Goal: Transaction & Acquisition: Purchase product/service

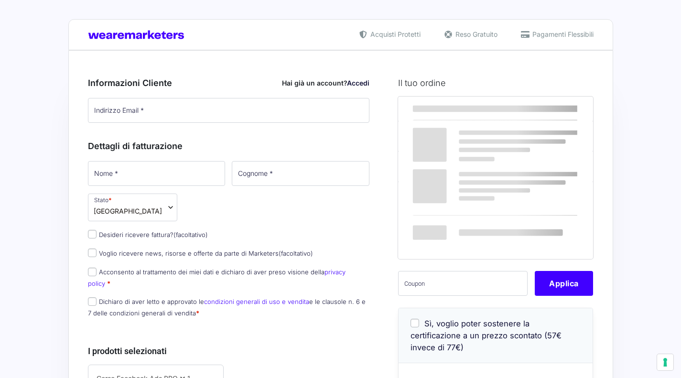
select select
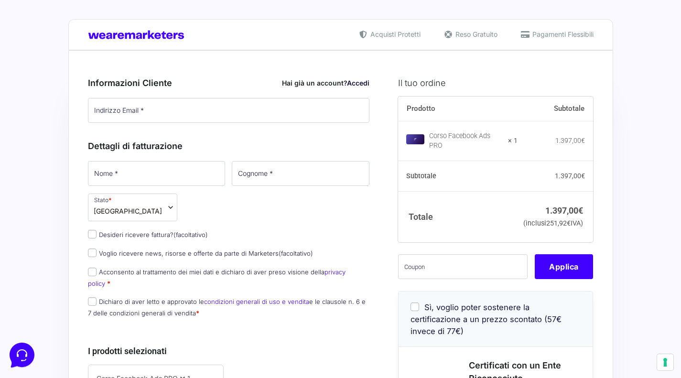
click at [192, 237] on span "(facoltativo)" at bounding box center [190, 235] width 34 height 8
click at [97, 237] on input "Desideri ricevere fattura? (facoltativo)" at bounding box center [92, 234] width 9 height 9
checkbox input "true"
select select "IT"
type input "0000000"
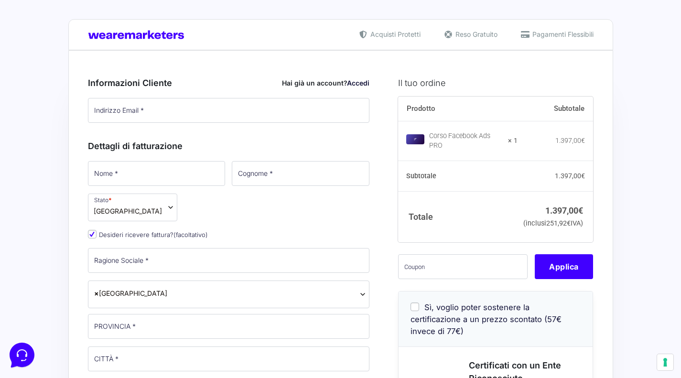
click at [192, 237] on span "(facoltativo)" at bounding box center [190, 235] width 34 height 8
click at [97, 237] on input "Desideri ricevere fattura? (facoltativo)" at bounding box center [92, 234] width 9 height 9
checkbox input "false"
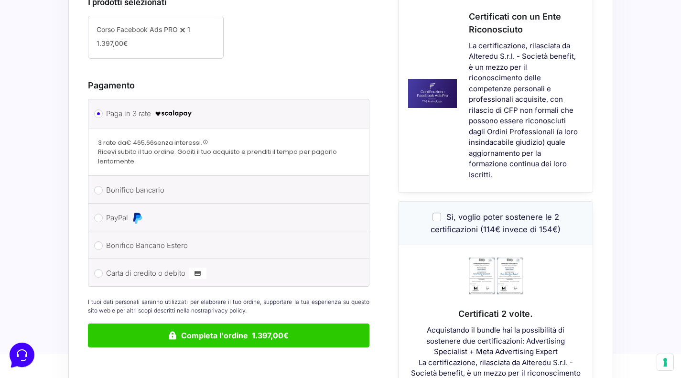
scroll to position [317, 0]
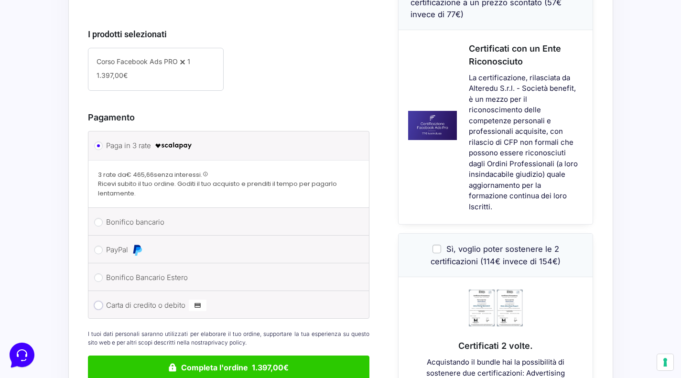
click at [97, 301] on input "Carta di credito o debito" at bounding box center [98, 305] width 9 height 9
radio input "true"
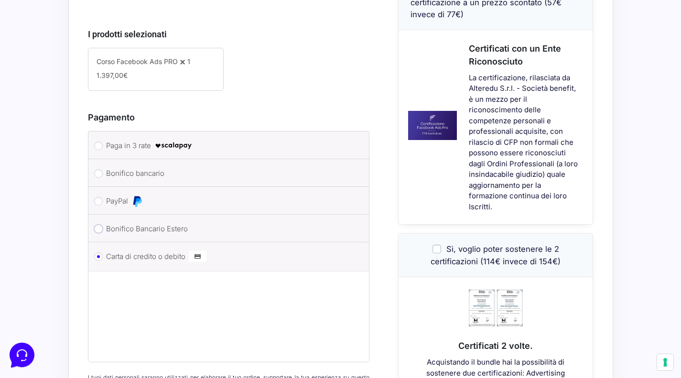
click at [102, 225] on input "Bonifico Bancario Estero" at bounding box center [98, 229] width 9 height 9
radio input "true"
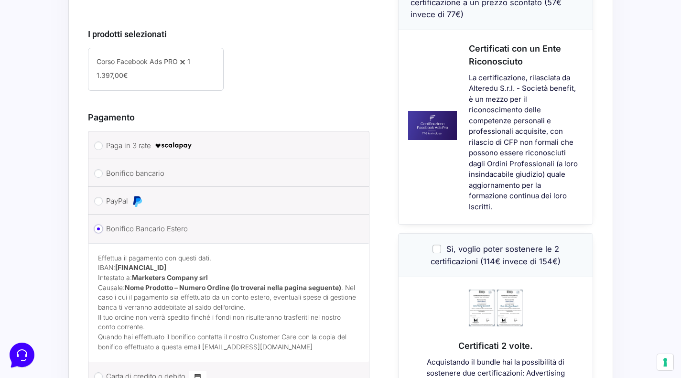
click at [100, 225] on input "Bonifico Bancario Estero" at bounding box center [98, 229] width 9 height 9
click at [100, 197] on input "PayPal" at bounding box center [98, 201] width 9 height 9
radio input "true"
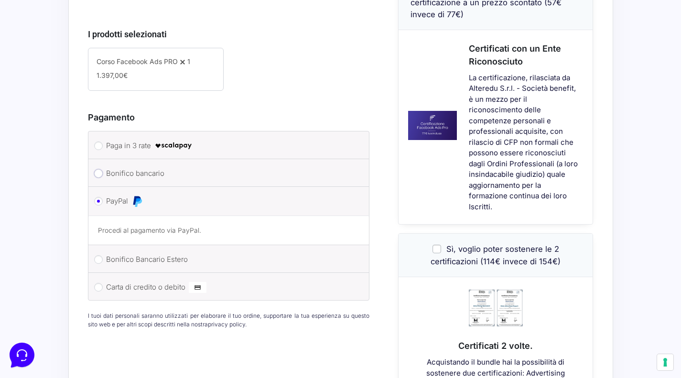
click at [100, 169] on input "Bonifico bancario" at bounding box center [98, 173] width 9 height 9
radio input "true"
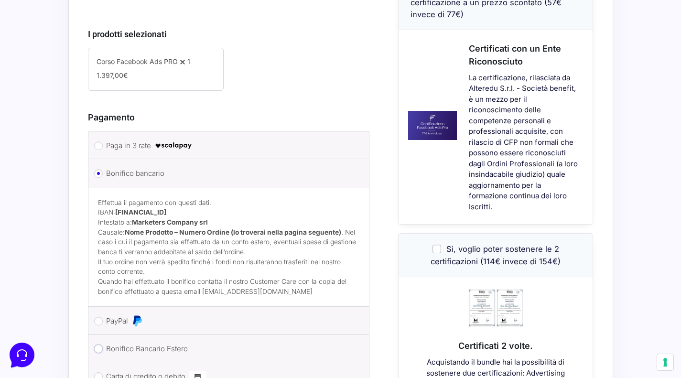
click at [97, 344] on input "Bonifico Bancario Estero" at bounding box center [98, 348] width 9 height 9
radio input "true"
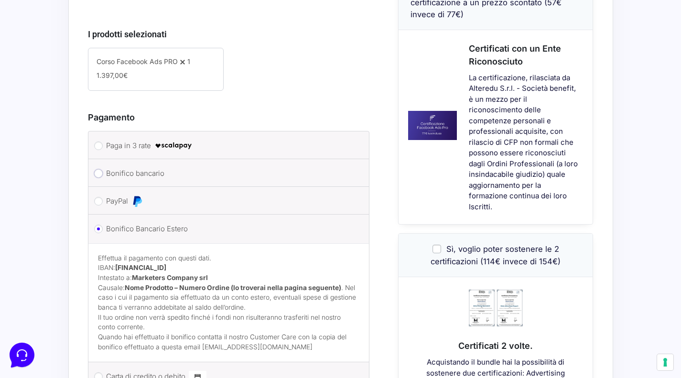
click at [96, 169] on input "Bonifico bancario" at bounding box center [98, 173] width 9 height 9
radio input "true"
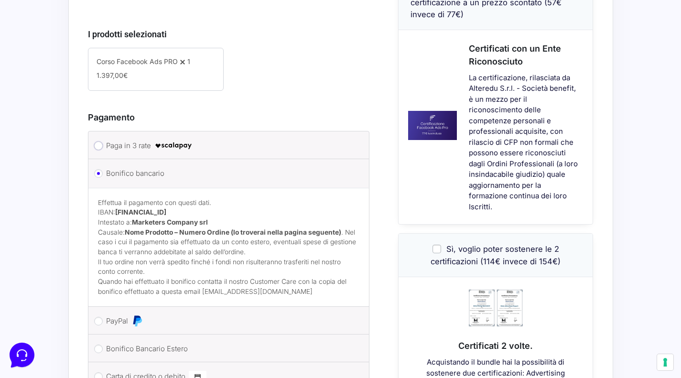
click at [98, 141] on input "Paga in 3 rate" at bounding box center [98, 145] width 9 height 9
radio input "true"
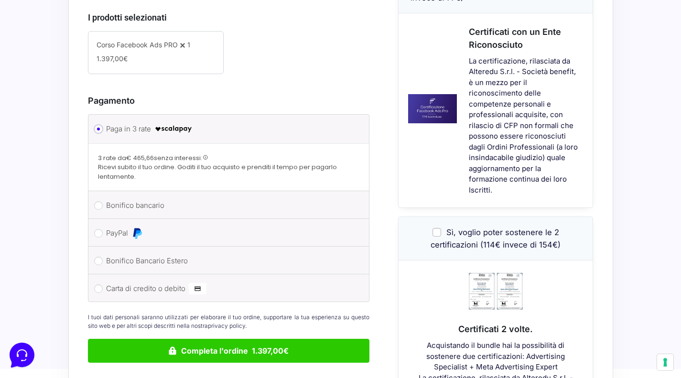
scroll to position [334, 0]
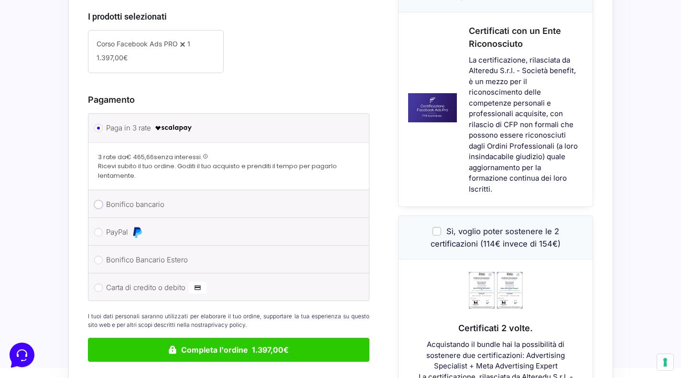
click at [100, 200] on input "Bonifico bancario" at bounding box center [98, 204] width 9 height 9
radio input "true"
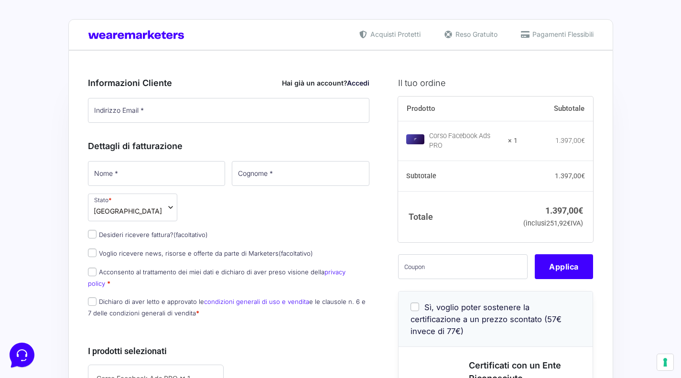
scroll to position [143, 0]
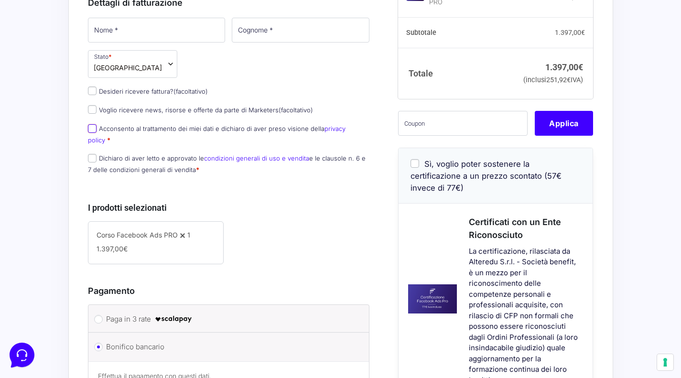
click at [92, 129] on input "Acconsento al trattamento dei miei dati e dichiaro di aver preso visione della …" at bounding box center [92, 128] width 9 height 9
click at [93, 129] on input "Acconsento al trattamento dei miei dati e dichiaro di aver preso visione della …" at bounding box center [92, 128] width 9 height 9
checkbox input "true"
click at [93, 154] on input "Dichiaro di aver letto e approvato le condizioni generali di uso e vendita e le…" at bounding box center [92, 158] width 9 height 9
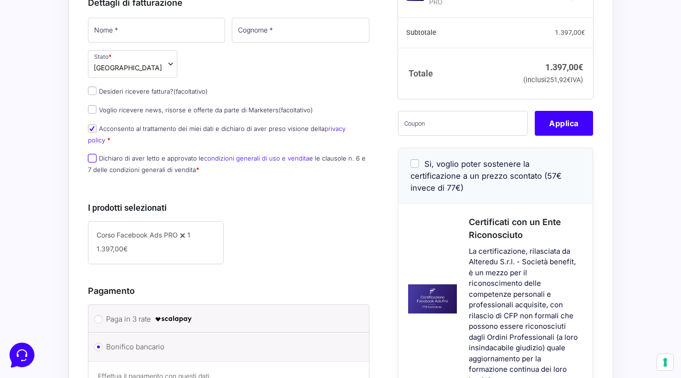
checkbox input "true"
click at [95, 129] on input "Acconsento al trattamento dei miei dati e dichiaro di aver preso visione della …" at bounding box center [92, 128] width 9 height 9
checkbox input "false"
click at [93, 154] on input "Dichiaro di aver letto e approvato le condizioni generali di uso e vendita e le…" at bounding box center [92, 158] width 9 height 9
checkbox input "false"
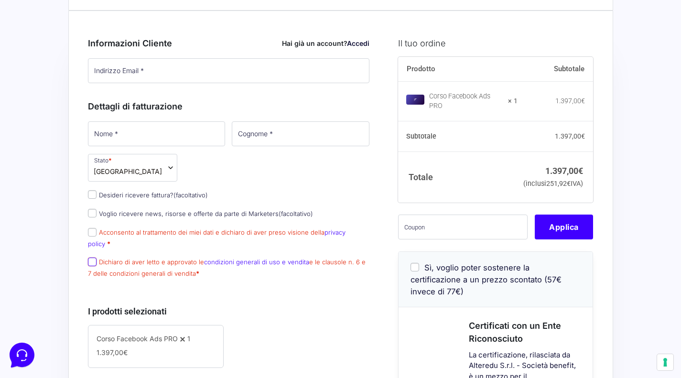
scroll to position [0, 0]
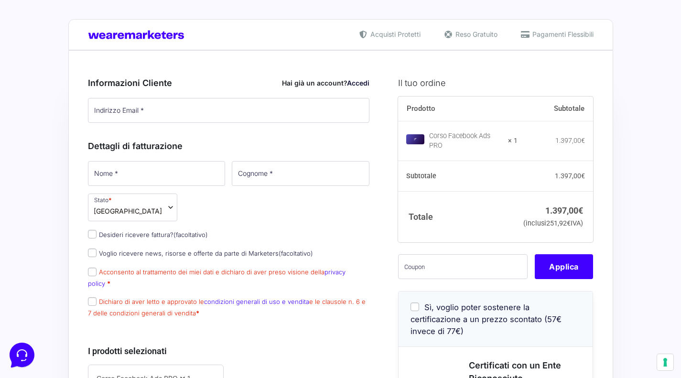
click at [396, 32] on span "Acquisti Protetti" at bounding box center [394, 34] width 53 height 10
click at [483, 37] on span "Reso Gratuito" at bounding box center [475, 34] width 44 height 10
click at [563, 33] on span "Pagamenti Flessibili" at bounding box center [562, 34] width 64 height 10
click at [397, 36] on span "Acquisti Protetti" at bounding box center [394, 34] width 53 height 10
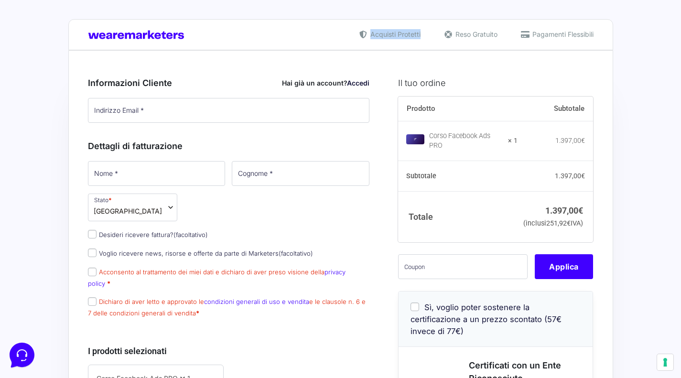
click at [397, 36] on span "Acquisti Protetti" at bounding box center [394, 34] width 53 height 10
click at [485, 35] on span "Reso Gratuito" at bounding box center [475, 34] width 44 height 10
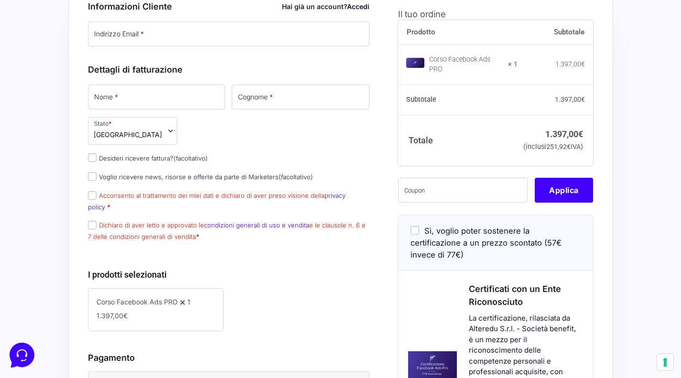
scroll to position [96, 0]
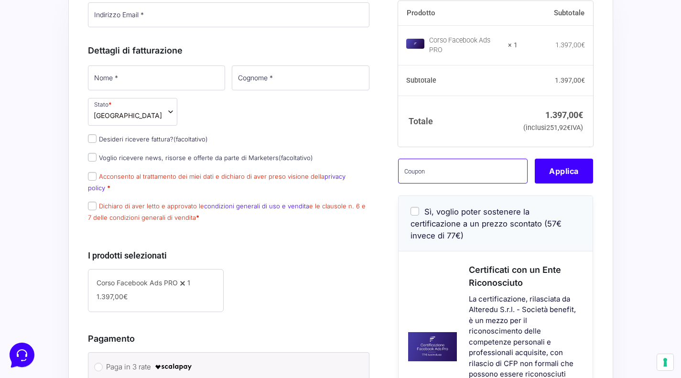
click at [445, 173] on input "text" at bounding box center [462, 171] width 129 height 25
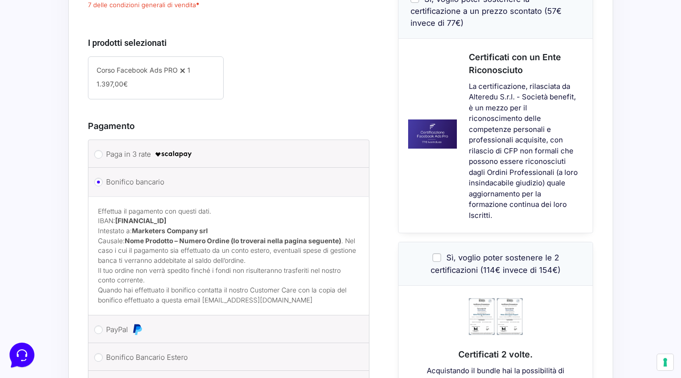
scroll to position [334, 0]
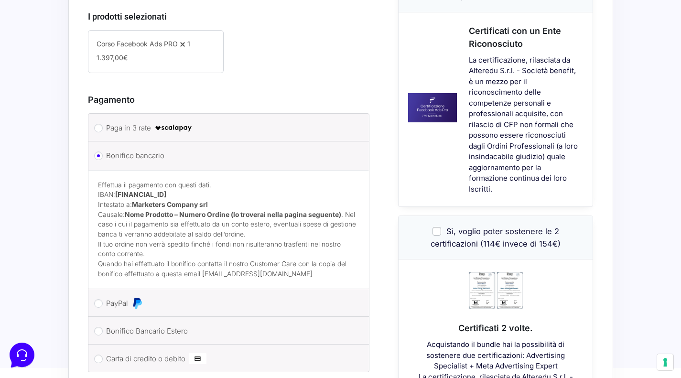
click at [105, 293] on li "PayPal Procedi al pagamento via PayPal." at bounding box center [228, 303] width 281 height 28
click at [101, 299] on input "PayPal" at bounding box center [98, 303] width 9 height 9
radio input "true"
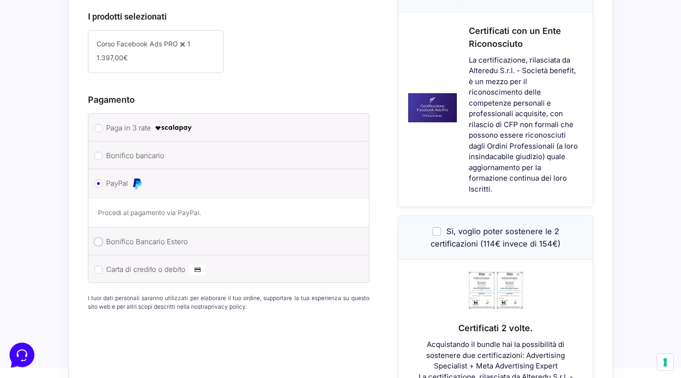
click at [97, 237] on input "Bonifico Bancario Estero" at bounding box center [98, 241] width 9 height 9
radio input "true"
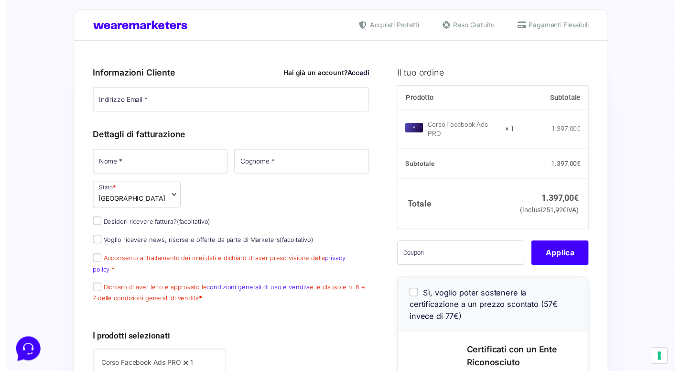
scroll to position [0, 0]
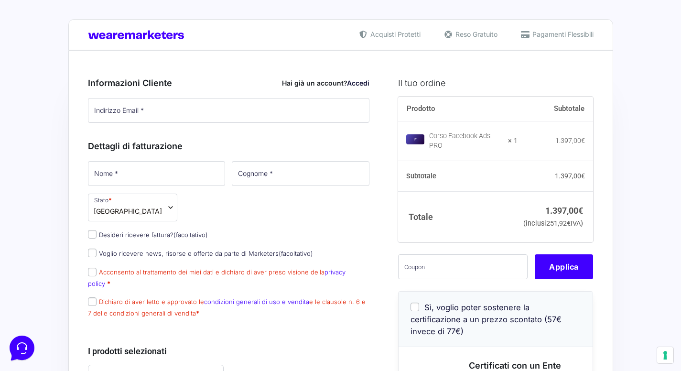
click at [159, 205] on span "[GEOGRAPHIC_DATA]" at bounding box center [132, 208] width 89 height 28
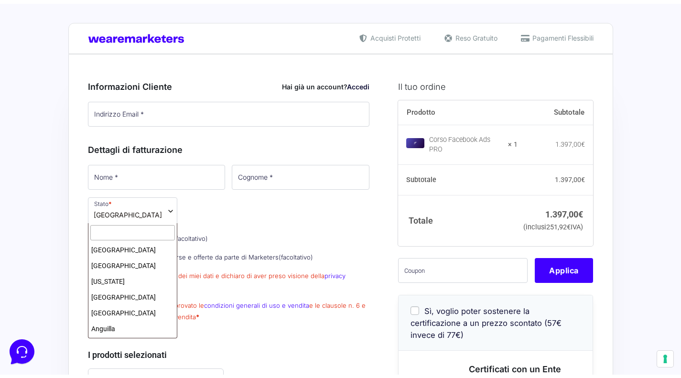
scroll to position [1744, 0]
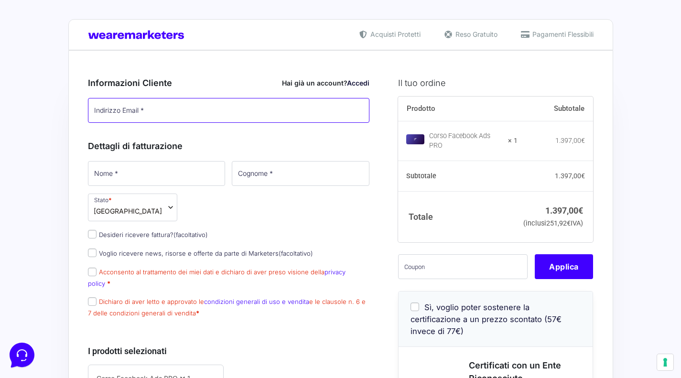
click at [193, 117] on input "Indirizzo Email *" at bounding box center [229, 110] width 282 height 25
click at [193, 114] on input "Indirizzo Email *" at bounding box center [229, 110] width 282 height 25
